Goal: Information Seeking & Learning: Learn about a topic

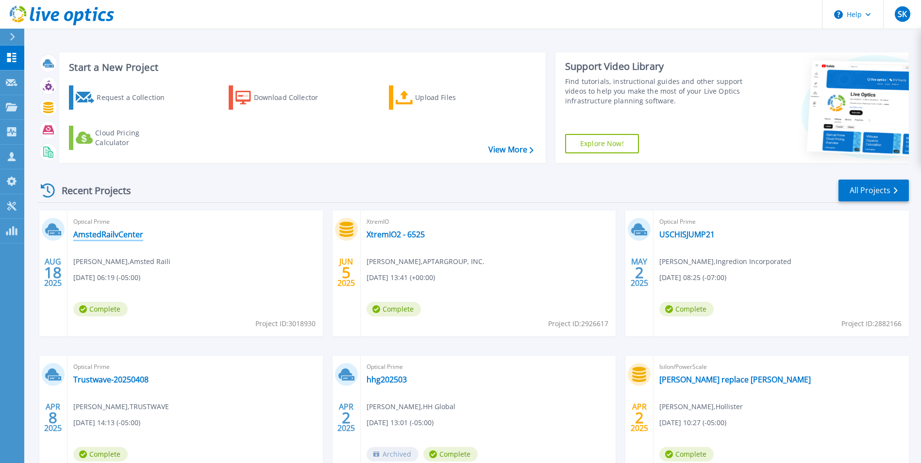
click at [121, 235] on link "AmstedRailvCenter" at bounding box center [108, 235] width 70 height 10
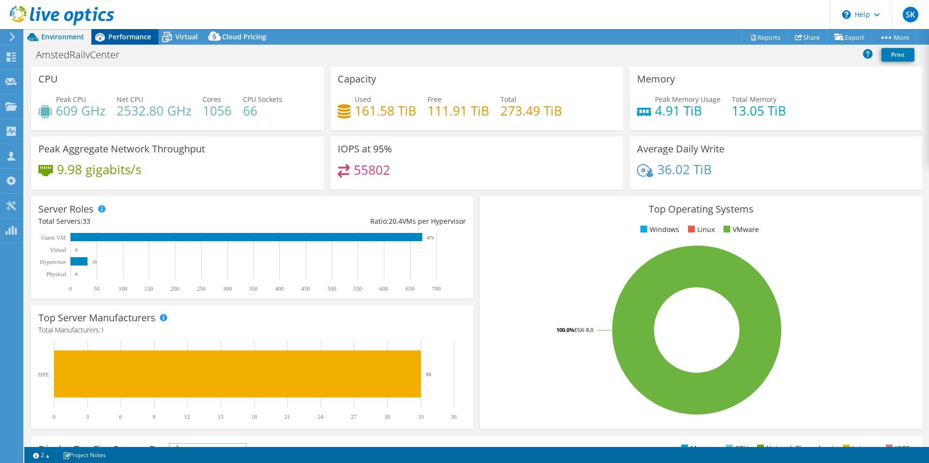
click at [122, 37] on span "Performance" at bounding box center [129, 36] width 43 height 9
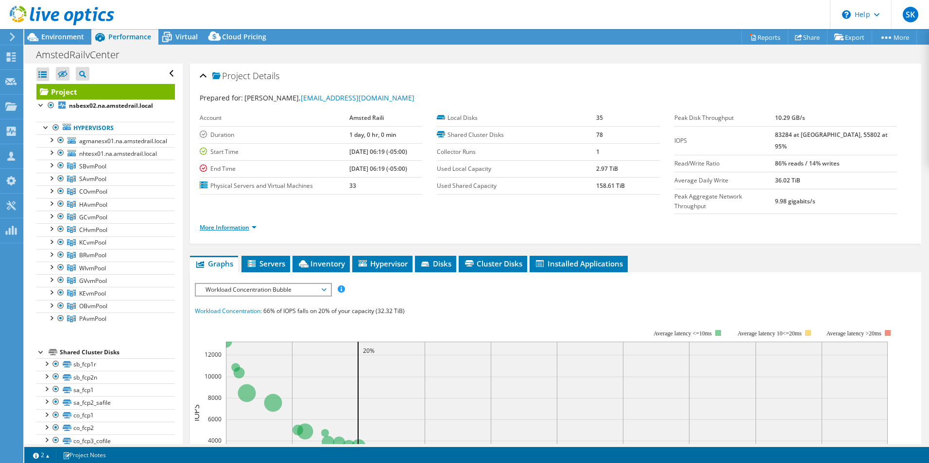
click at [229, 223] on link "More Information" at bounding box center [228, 227] width 57 height 8
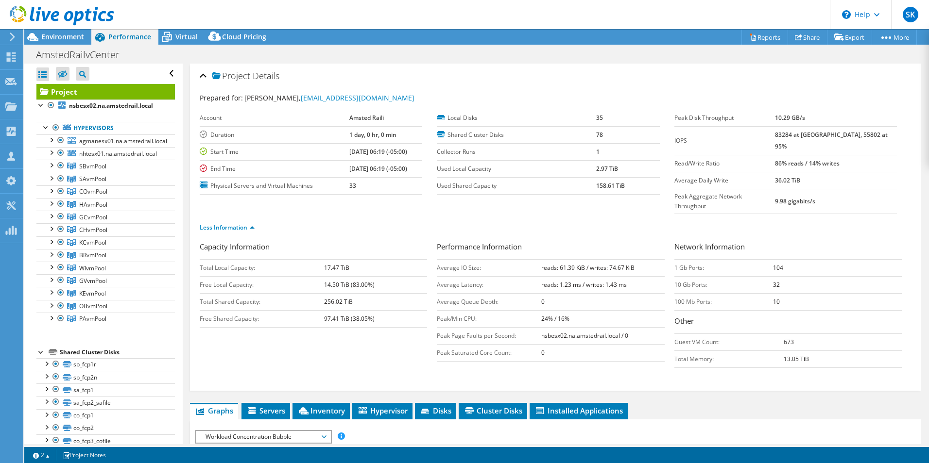
click at [187, 346] on div "Project Details Prepared for: [PERSON_NAME], [EMAIL_ADDRESS][DOMAIN_NAME] Accou…" at bounding box center [556, 460] width 746 height 793
